Goal: Task Accomplishment & Management: Use online tool/utility

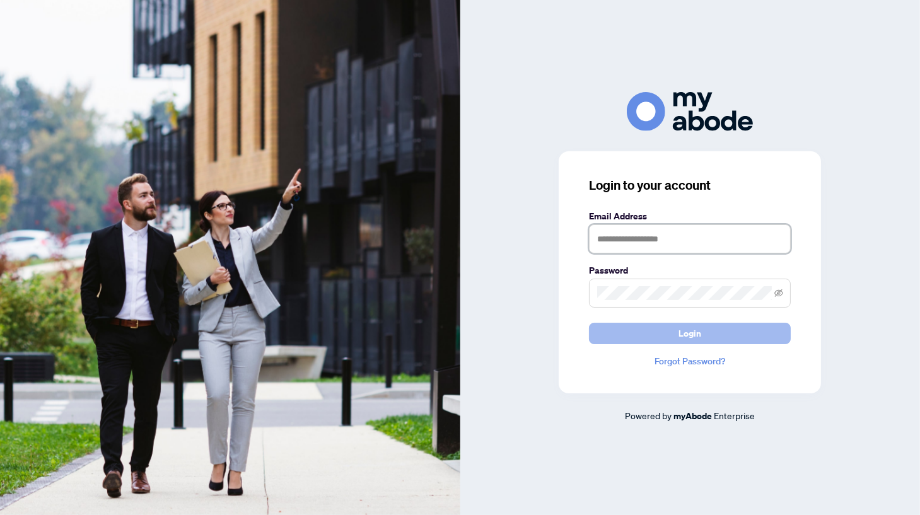
type input "**********"
click at [693, 331] on span "Login" at bounding box center [690, 334] width 23 height 20
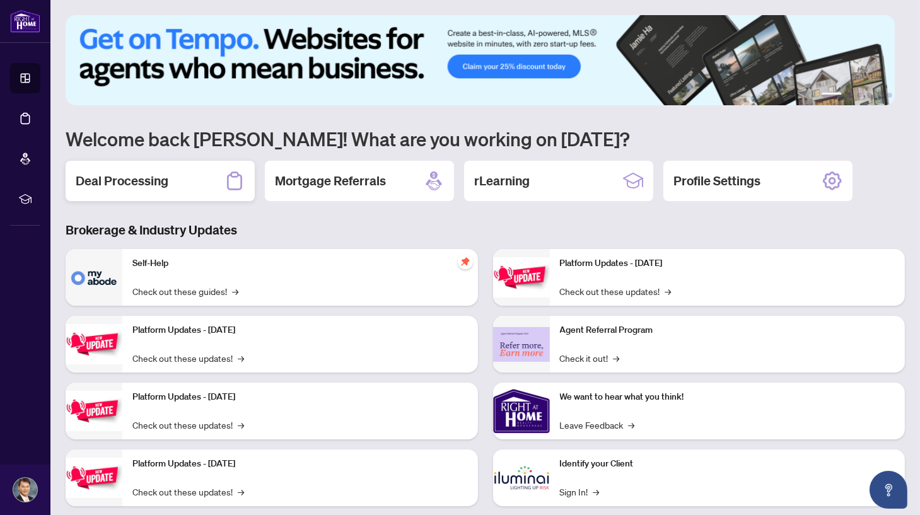
click at [154, 187] on h2 "Deal Processing" at bounding box center [122, 181] width 93 height 18
